Goal: Navigation & Orientation: Find specific page/section

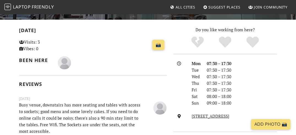
scroll to position [82, 0]
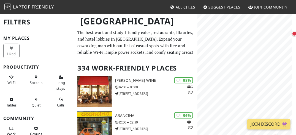
click at [295, 23] on html "Laptop Friendly All Cities Suggest Places Join Community [GEOGRAPHIC_DATA] Filt…" at bounding box center [148, 67] width 296 height 135
click at [237, 34] on div "Map marker" at bounding box center [237, 31] width 5 height 5
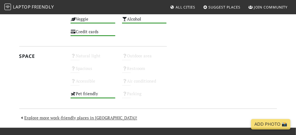
scroll to position [302, 0]
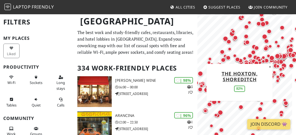
drag, startPoint x: 206, startPoint y: 74, endPoint x: 300, endPoint y: 46, distance: 98.4
click at [295, 46] on html "Laptop Friendly All Cities Suggest Places Join Community London Filters My Plac…" at bounding box center [148, 67] width 296 height 135
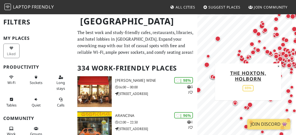
drag, startPoint x: 287, startPoint y: 58, endPoint x: 263, endPoint y: 63, distance: 24.2
click at [282, 59] on div "Map marker" at bounding box center [285, 55] width 7 height 7
